Goal: Information Seeking & Learning: Learn about a topic

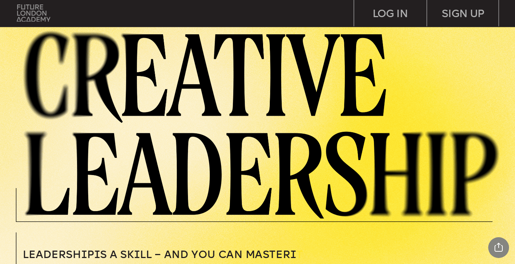
click at [39, 17] on img at bounding box center [34, 12] width 34 height 17
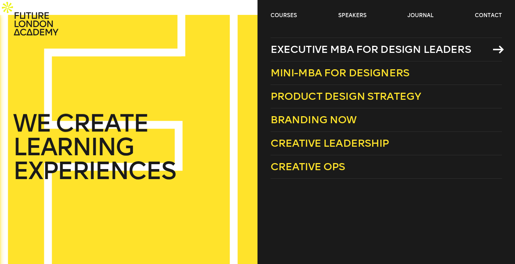
click at [324, 50] on span "Executive MBA for Design Leaders" at bounding box center [371, 49] width 201 height 12
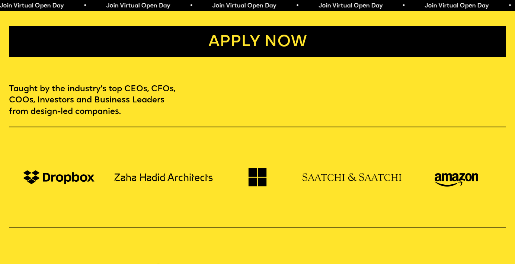
scroll to position [398, 0]
